Goal: Transaction & Acquisition: Purchase product/service

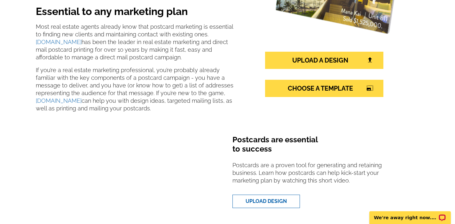
scroll to position [127, 0]
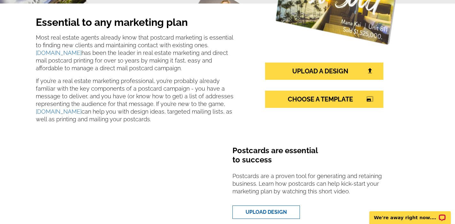
click at [314, 90] on div "UPLOAD A DESIGN CHOOSE A TEMPLATE photo_size_select_large" at bounding box center [324, 91] width 118 height 56
click at [310, 102] on link "CHOOSE A TEMPLATE photo_size_select_large" at bounding box center [324, 99] width 118 height 17
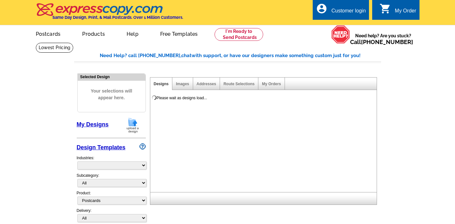
select select "1"
select select "785"
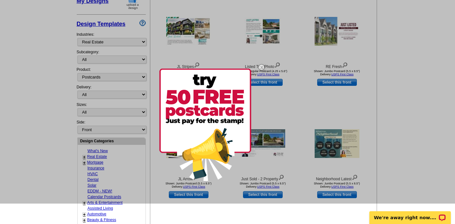
scroll to position [137, 0]
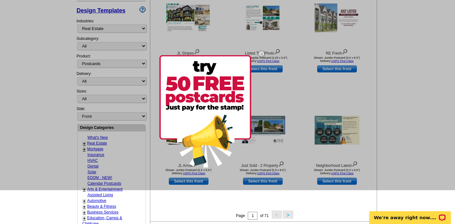
click at [263, 52] on img at bounding box center [261, 54] width 19 height 19
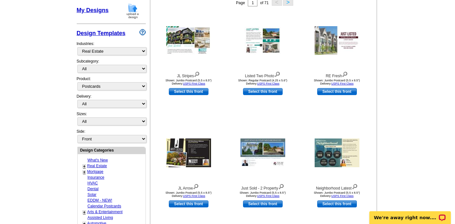
scroll to position [109, 0]
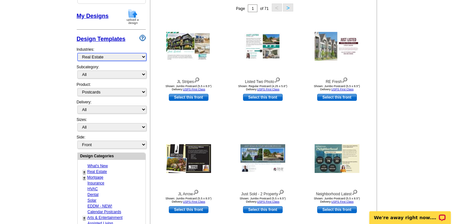
click at [133, 59] on select "What's New Real Estate Mortgage Insurance HVAC Dental Solar EDDM - NEW! Calenda…" at bounding box center [111, 57] width 69 height 8
click at [77, 53] on select "What's New Real Estate Mortgage Insurance HVAC Dental Solar EDDM - NEW! Calenda…" at bounding box center [111, 57] width 69 height 8
click at [130, 74] on select "All RE/MAX® Referrals [PERSON_NAME]® Berkshire Hathaway Home Services Century 2…" at bounding box center [111, 75] width 69 height 8
select select "1208"
click at [77, 71] on select "All RE/MAX® Referrals [PERSON_NAME]® Berkshire Hathaway Home Services Century 2…" at bounding box center [111, 75] width 69 height 8
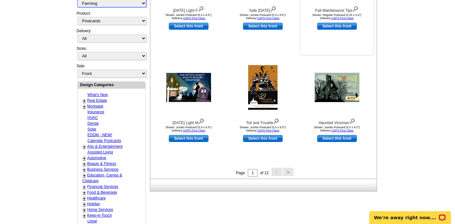
scroll to position [181, 0]
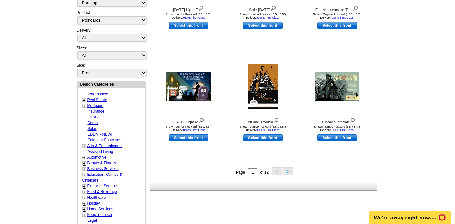
click at [288, 173] on button ">" at bounding box center [288, 171] width 10 height 8
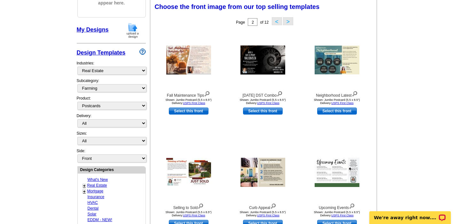
scroll to position [94, 0]
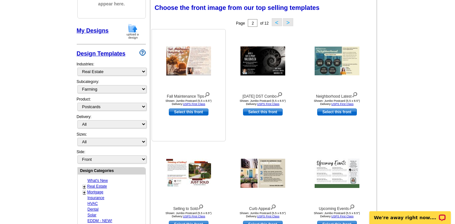
click at [190, 63] on img at bounding box center [188, 61] width 45 height 29
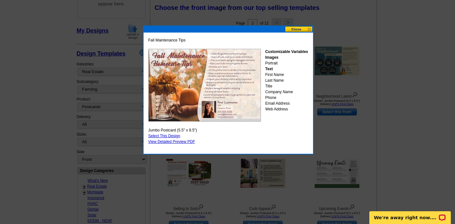
click at [295, 29] on button at bounding box center [299, 29] width 28 height 6
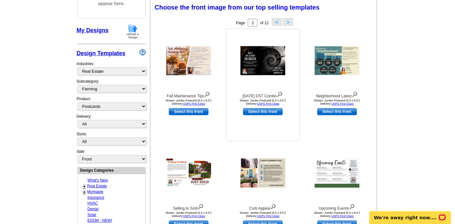
scroll to position [0, 0]
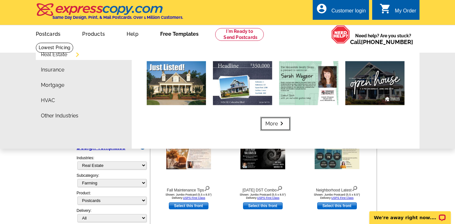
click at [269, 123] on link "More keyboard_arrow_right" at bounding box center [275, 124] width 28 height 12
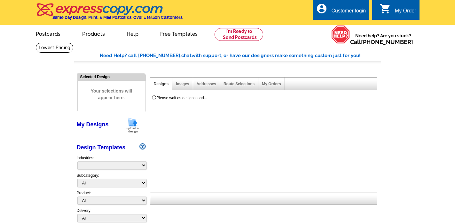
select select "785"
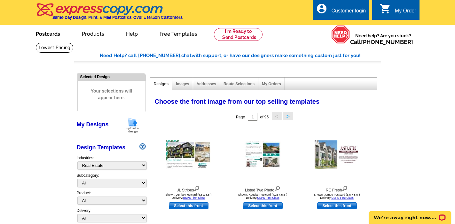
click at [50, 34] on link "Postcards" at bounding box center [48, 33] width 45 height 15
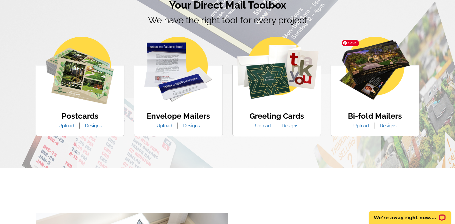
scroll to position [385, 0]
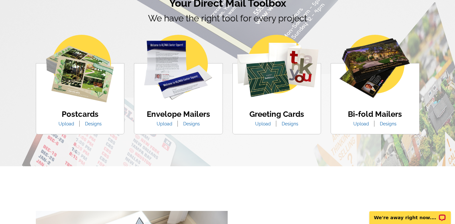
click at [66, 125] on link "Upload" at bounding box center [66, 123] width 25 height 5
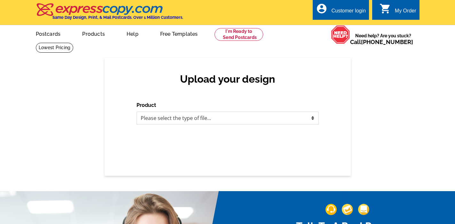
click at [177, 114] on select "Please select the type of file... Postcards Business Cards Letters and flyers G…" at bounding box center [227, 118] width 182 height 13
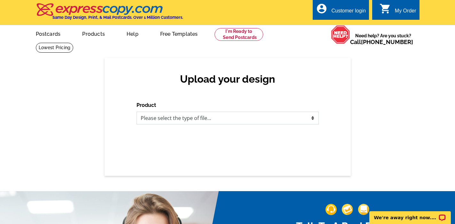
select select "1"
click at [136, 112] on select "Please select the type of file... Postcards Business Cards Letters and flyers G…" at bounding box center [227, 118] width 182 height 13
